Goal: Task Accomplishment & Management: Manage account settings

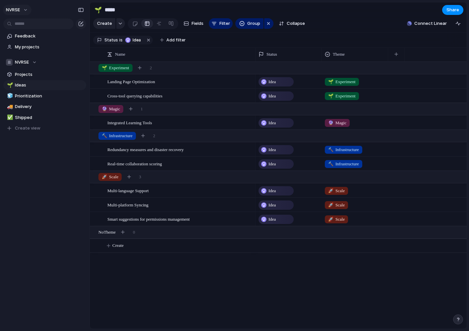
click at [11, 7] on span "NVRSE" at bounding box center [13, 10] width 14 height 7
click at [48, 220] on div "Settings Invite members Change theme Sign out" at bounding box center [234, 165] width 469 height 331
click at [27, 9] on button "NVRSE" at bounding box center [17, 10] width 28 height 11
click at [24, 24] on span "Settings" at bounding box center [24, 25] width 18 height 7
